Goal: Navigation & Orientation: Find specific page/section

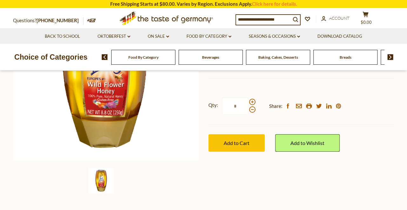
scroll to position [158, 0]
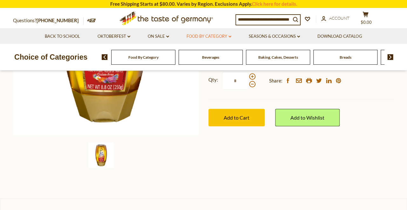
click at [231, 36] on icon "dropdown_arrow" at bounding box center [229, 37] width 3 height 2
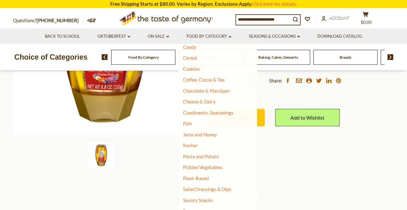
scroll to position [72, 0]
click at [213, 89] on link "Chocolate & Marzipan" at bounding box center [206, 91] width 47 height 6
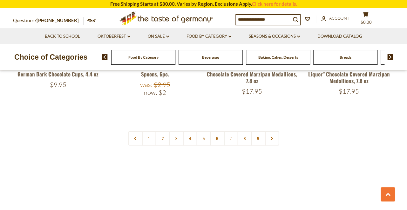
scroll to position [1550, 0]
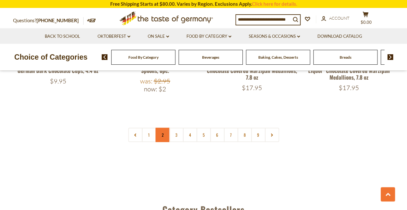
click at [166, 128] on link "2" at bounding box center [162, 135] width 14 height 14
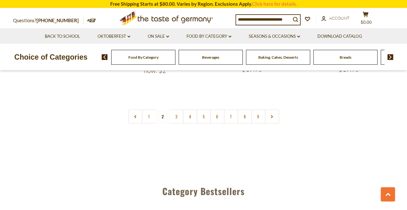
scroll to position [1570, 0]
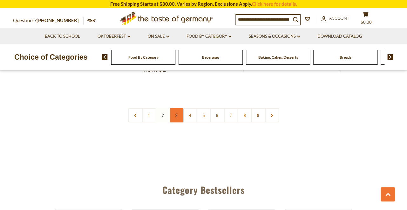
click at [177, 108] on link "3" at bounding box center [176, 115] width 14 height 14
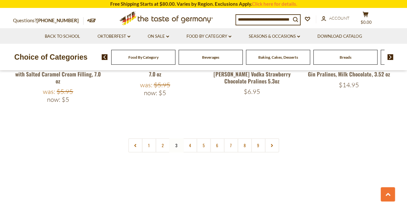
scroll to position [1545, 0]
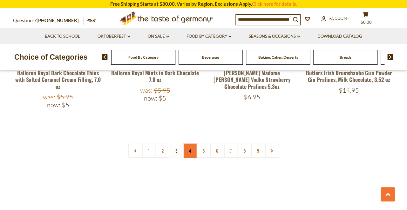
click at [190, 144] on link "4" at bounding box center [190, 151] width 14 height 14
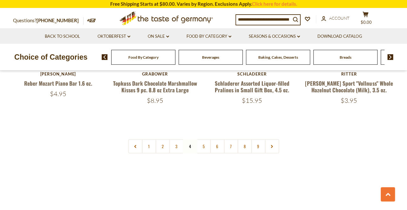
scroll to position [1525, 0]
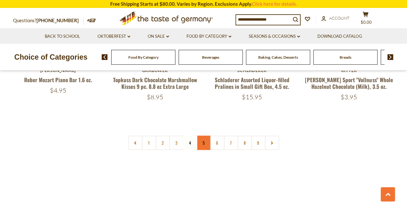
click at [205, 136] on link "5" at bounding box center [203, 143] width 14 height 14
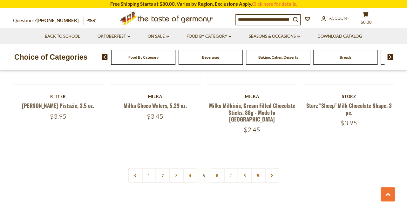
scroll to position [1476, 0]
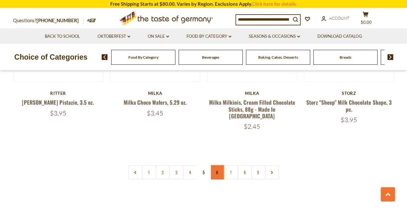
click at [215, 165] on link "6" at bounding box center [217, 172] width 14 height 14
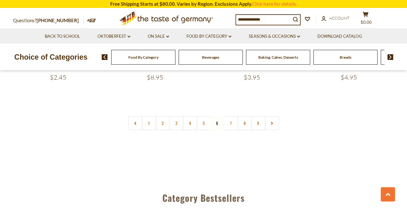
scroll to position [1533, 0]
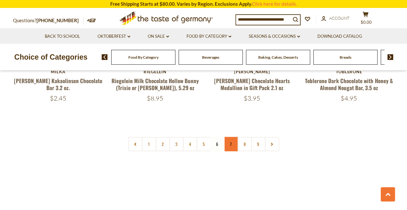
click at [232, 137] on link "7" at bounding box center [231, 144] width 14 height 14
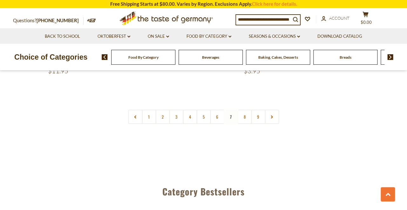
scroll to position [1528, 0]
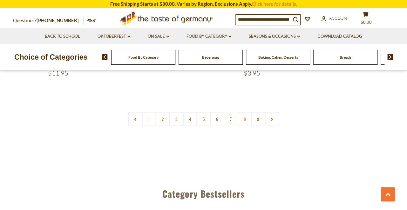
click at [245, 117] on link "8" at bounding box center [244, 119] width 14 height 14
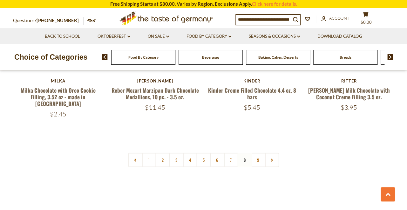
scroll to position [1524, 0]
click at [258, 153] on link "9" at bounding box center [258, 160] width 14 height 14
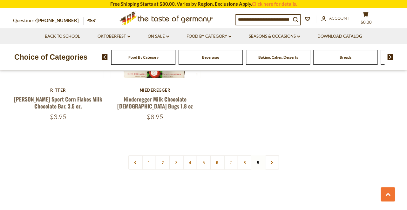
scroll to position [1340, 0]
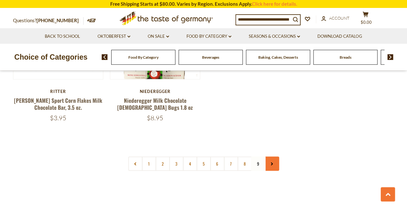
click at [272, 162] on icon at bounding box center [272, 163] width 4 height 3
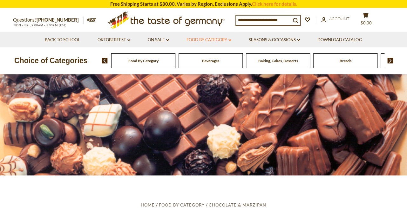
click at [226, 42] on link "Food By Category dropdown_arrow" at bounding box center [208, 40] width 45 height 7
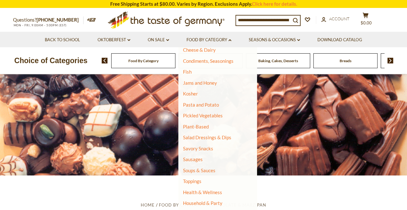
scroll to position [127, 0]
click at [194, 157] on link "Sausages" at bounding box center [193, 160] width 20 height 6
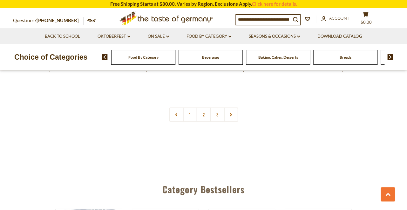
scroll to position [1561, 0]
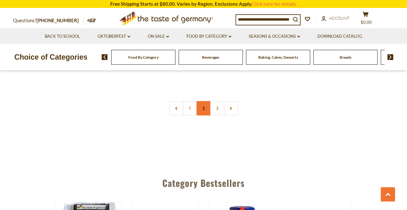
click at [206, 101] on link "2" at bounding box center [203, 108] width 14 height 14
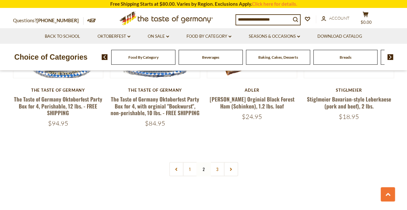
scroll to position [1498, 0]
click at [217, 162] on link "3" at bounding box center [217, 169] width 14 height 14
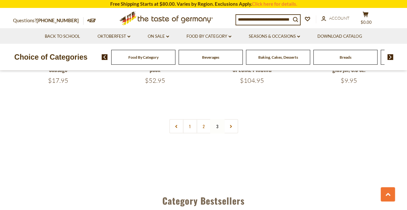
scroll to position [447, 0]
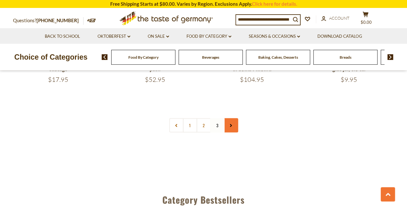
click at [229, 124] on icon at bounding box center [231, 125] width 4 height 3
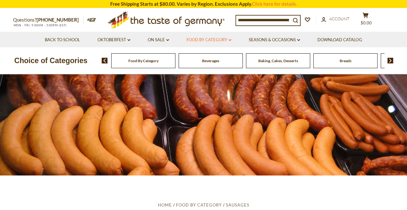
click at [215, 39] on link "Food By Category dropdown_arrow" at bounding box center [208, 40] width 45 height 7
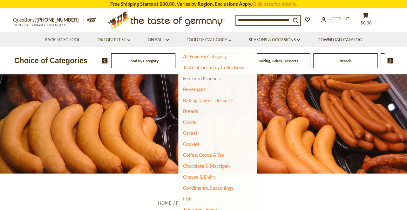
scroll to position [1, 0]
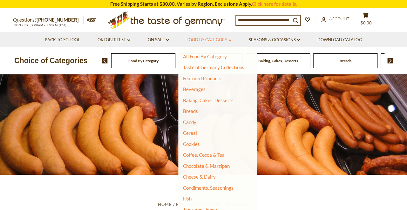
click at [231, 40] on icon at bounding box center [229, 40] width 3 height 2
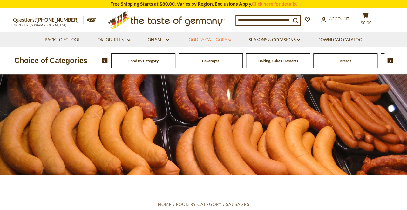
click at [231, 40] on icon at bounding box center [229, 40] width 3 height 2
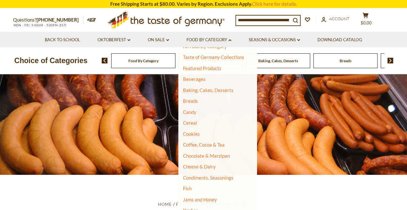
scroll to position [9, 0]
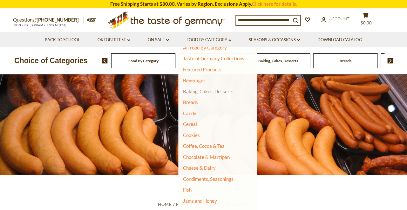
click at [219, 90] on link "Baking, Cakes, Desserts" at bounding box center [208, 92] width 50 height 6
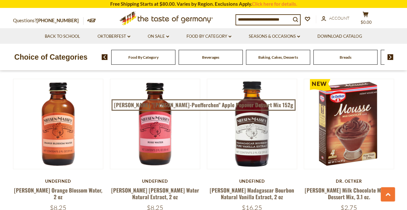
scroll to position [275, 0]
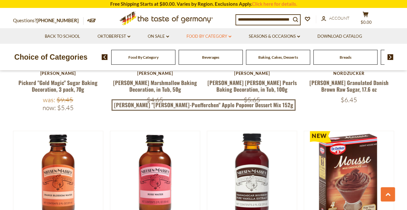
click at [231, 37] on icon "dropdown_arrow" at bounding box center [229, 37] width 3 height 2
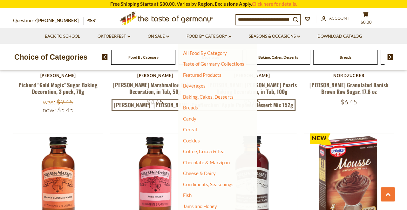
scroll to position [272, 0]
click at [200, 107] on li "Breads" at bounding box center [213, 108] width 61 height 6
click at [195, 106] on link "Breads" at bounding box center [190, 108] width 15 height 6
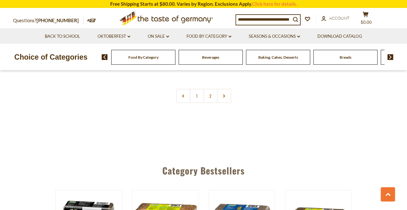
scroll to position [1540, 0]
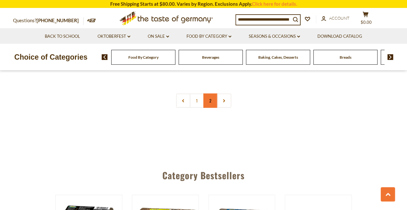
click at [212, 96] on link "2" at bounding box center [210, 101] width 14 height 14
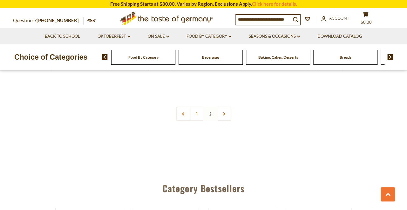
scroll to position [927, 0]
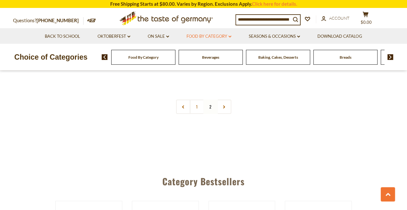
click at [229, 35] on link "Food By Category dropdown_arrow" at bounding box center [208, 36] width 45 height 7
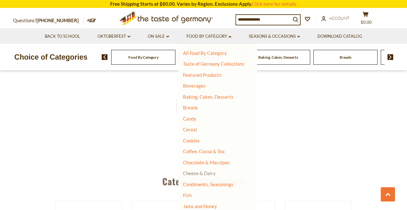
click at [197, 172] on link "Cheese & Dairy" at bounding box center [199, 174] width 33 height 6
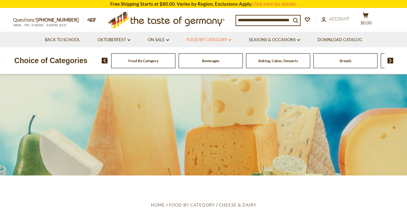
click at [231, 40] on icon "dropdown_arrow" at bounding box center [229, 40] width 3 height 2
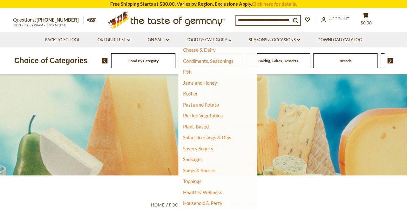
scroll to position [127, 0]
click at [158, 63] on div "Food By Category" at bounding box center [143, 60] width 64 height 15
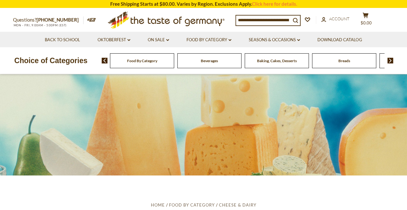
click at [152, 62] on span "Food By Category" at bounding box center [142, 60] width 30 height 5
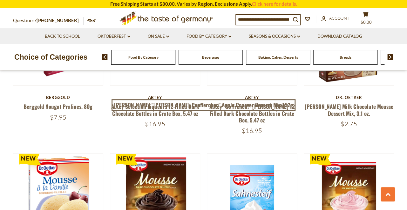
scroll to position [443, 0]
